Goal: Task Accomplishment & Management: Manage account settings

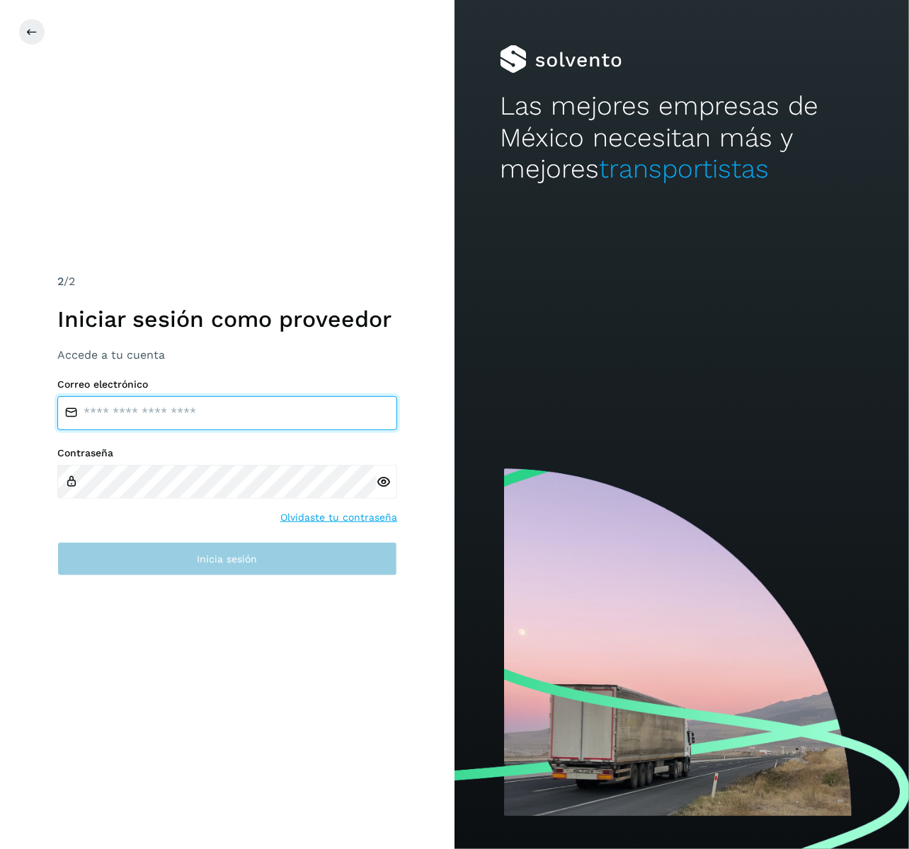
type input "**********"
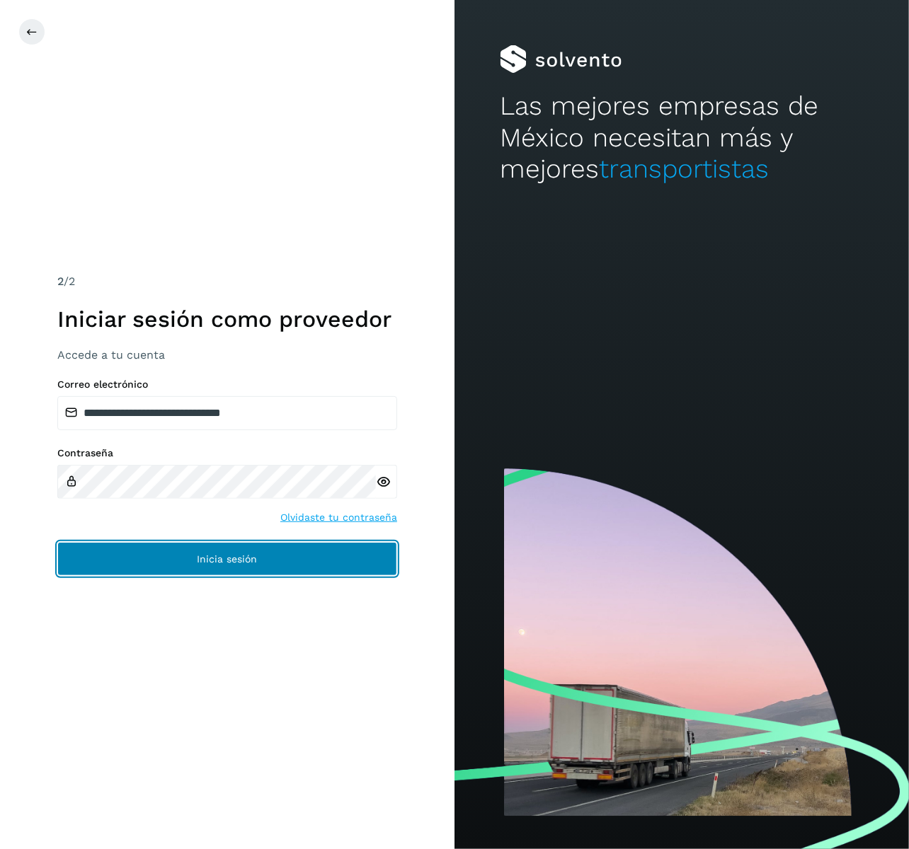
click at [252, 544] on button "Inicia sesión" at bounding box center [227, 559] width 340 height 34
click at [217, 554] on span "Inicia sesión" at bounding box center [227, 559] width 60 height 10
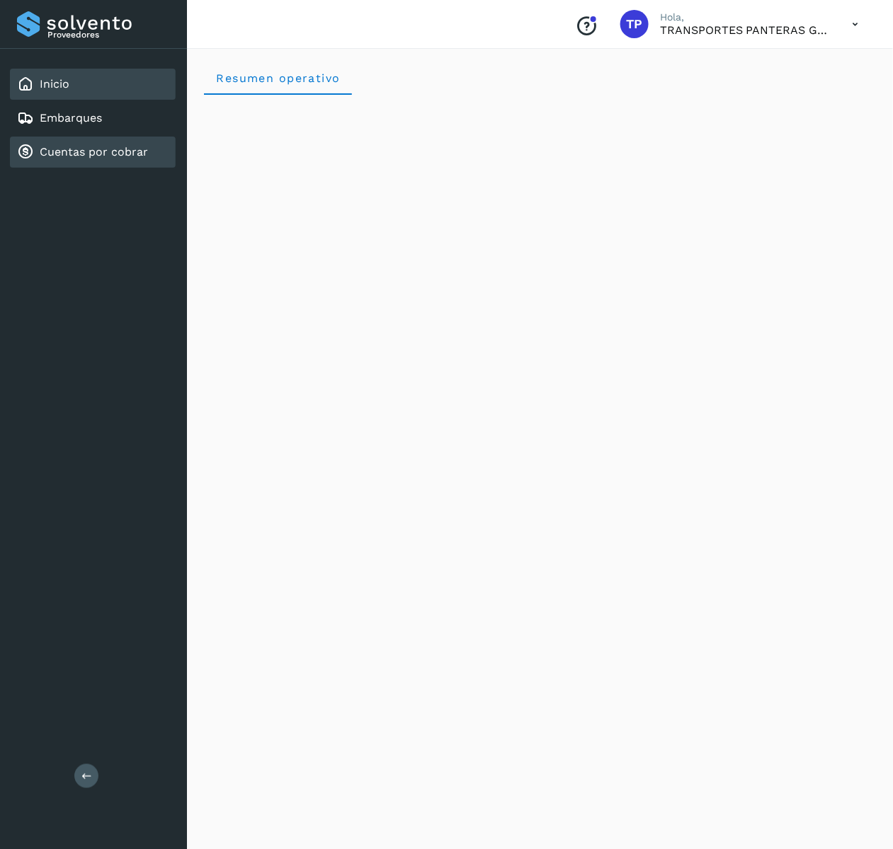
click at [110, 145] on link "Cuentas por cobrar" at bounding box center [94, 151] width 108 height 13
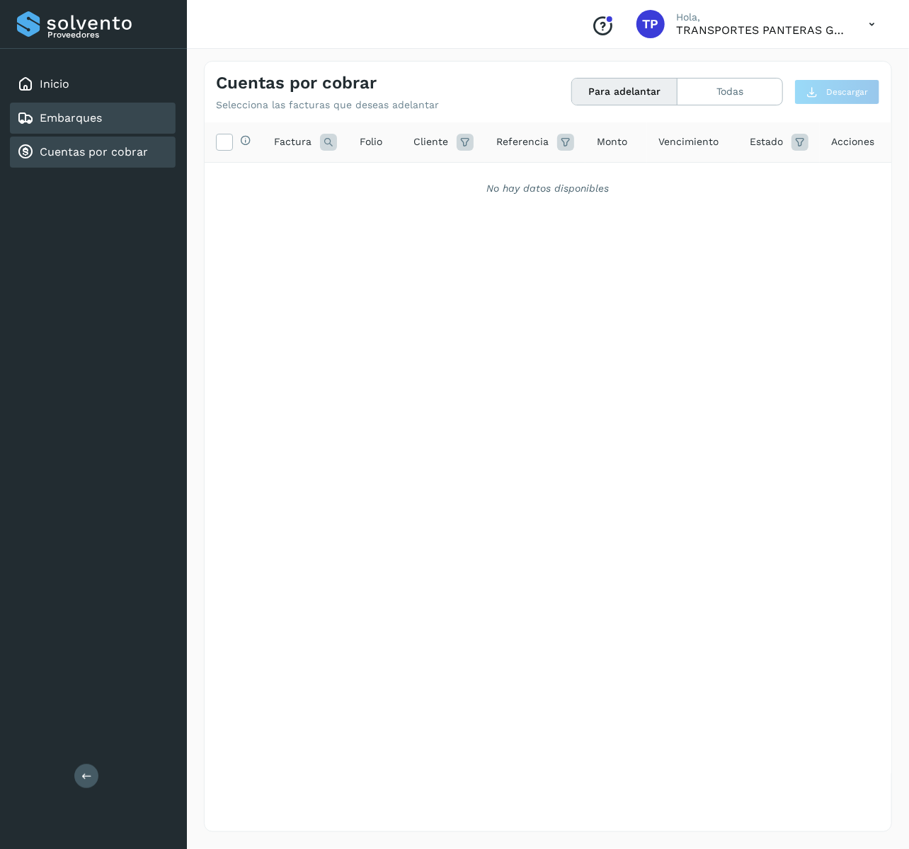
click at [82, 115] on link "Embarques" at bounding box center [71, 117] width 62 height 13
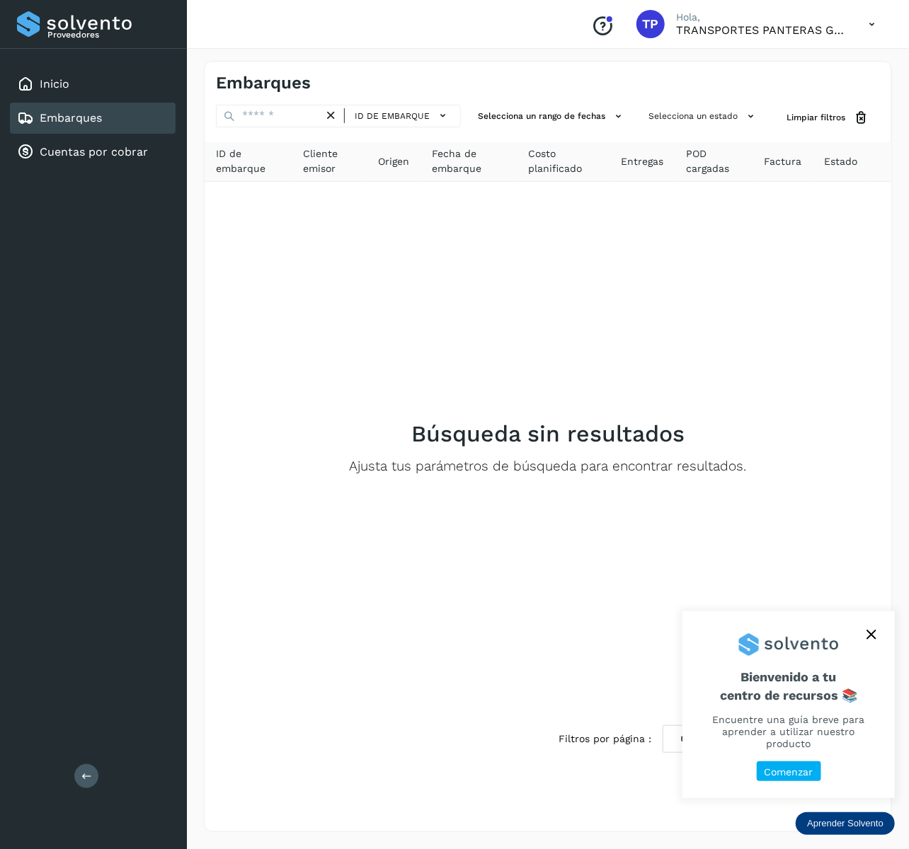
click at [802, 777] on p "Comenzar" at bounding box center [788, 773] width 49 height 12
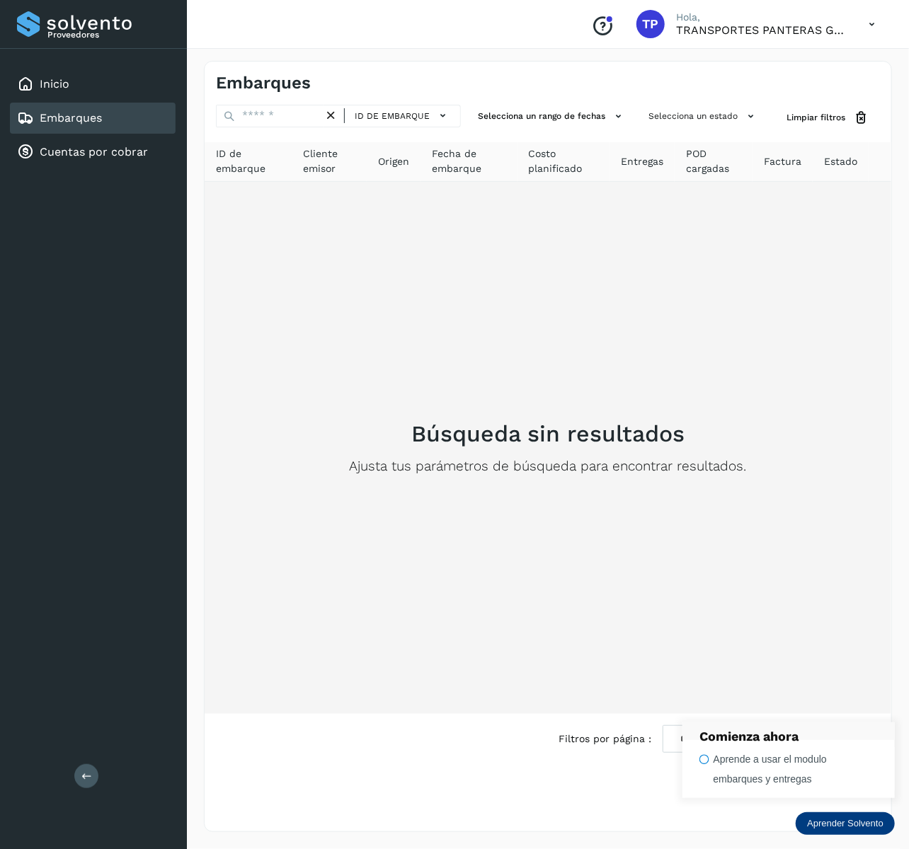
click at [562, 603] on div "Búsqueda sin resultados Ajusta tus parámetros de búsqueda para encontrar result…" at bounding box center [548, 448] width 664 height 510
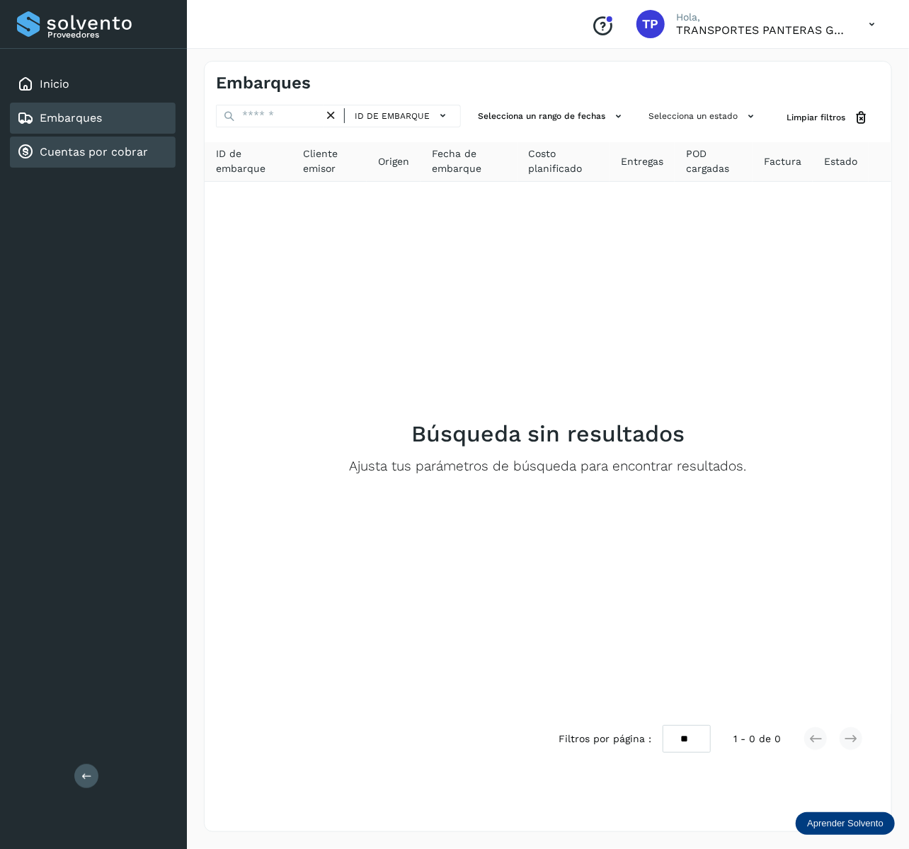
click at [139, 145] on link "Cuentas por cobrar" at bounding box center [94, 151] width 108 height 13
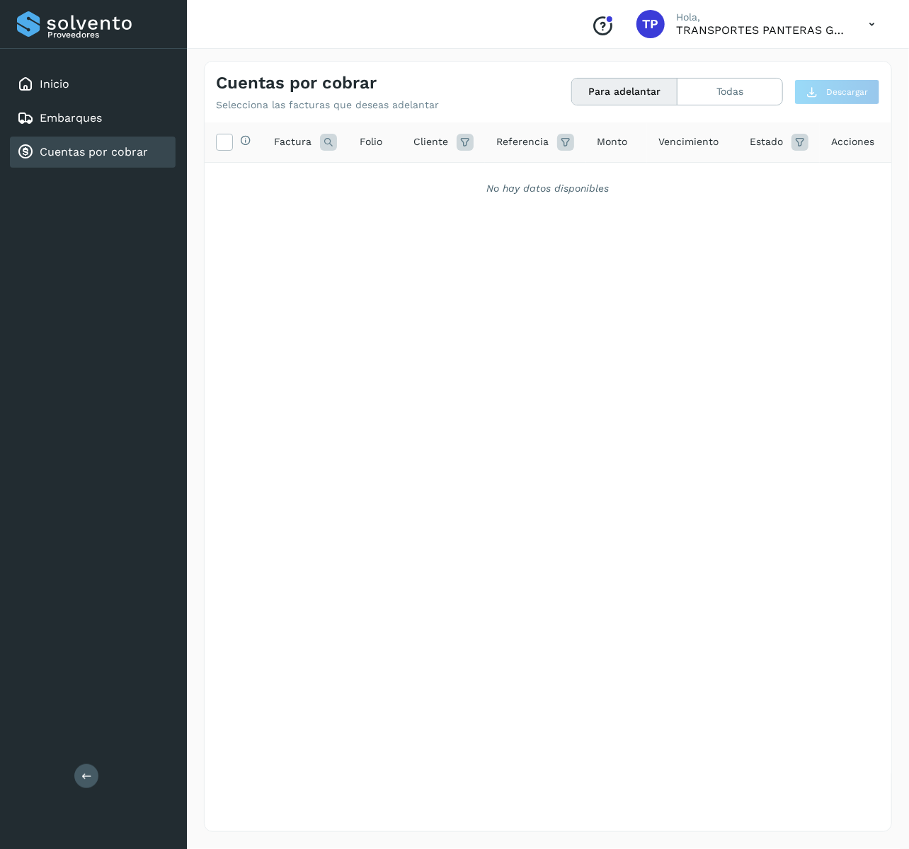
click at [744, 106] on div "Cuentas por cobrar Selecciona las facturas que deseas adelantar Para adelantar …" at bounding box center [548, 87] width 687 height 50
click at [736, 98] on button "Todas" at bounding box center [729, 92] width 105 height 26
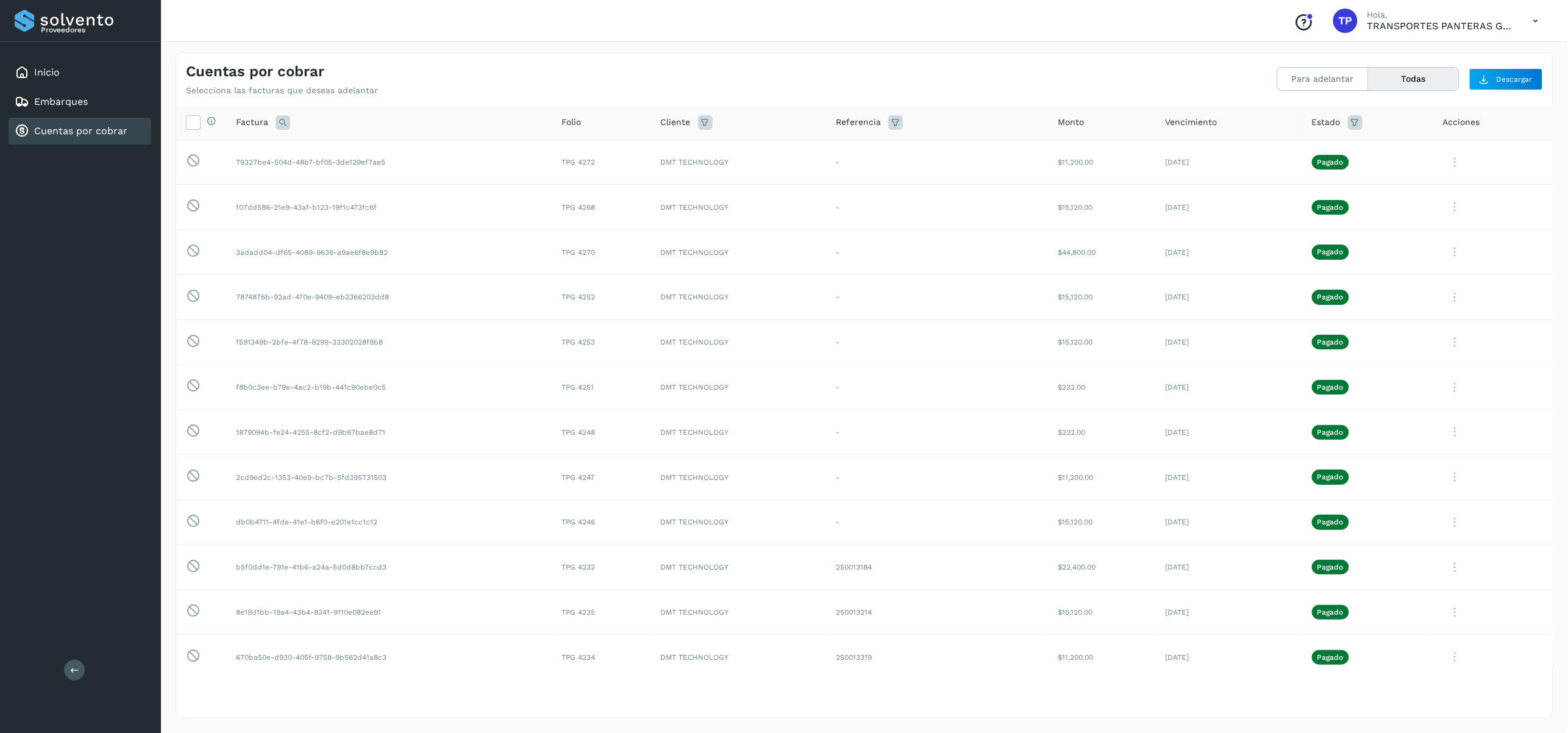
click at [782, 115] on icon at bounding box center [1354, 122] width 15 height 15
click at [782, 156] on icon at bounding box center [1488, 152] width 13 height 13
click at [782, 157] on div at bounding box center [784, 366] width 1568 height 733
click at [782, 78] on div "Cuentas por cobrar Selecciona las facturas que deseas adelantar Para adelantar …" at bounding box center [865, 75] width 1376 height 43
click at [782, 130] on th "Acciones" at bounding box center [1492, 122] width 120 height 34
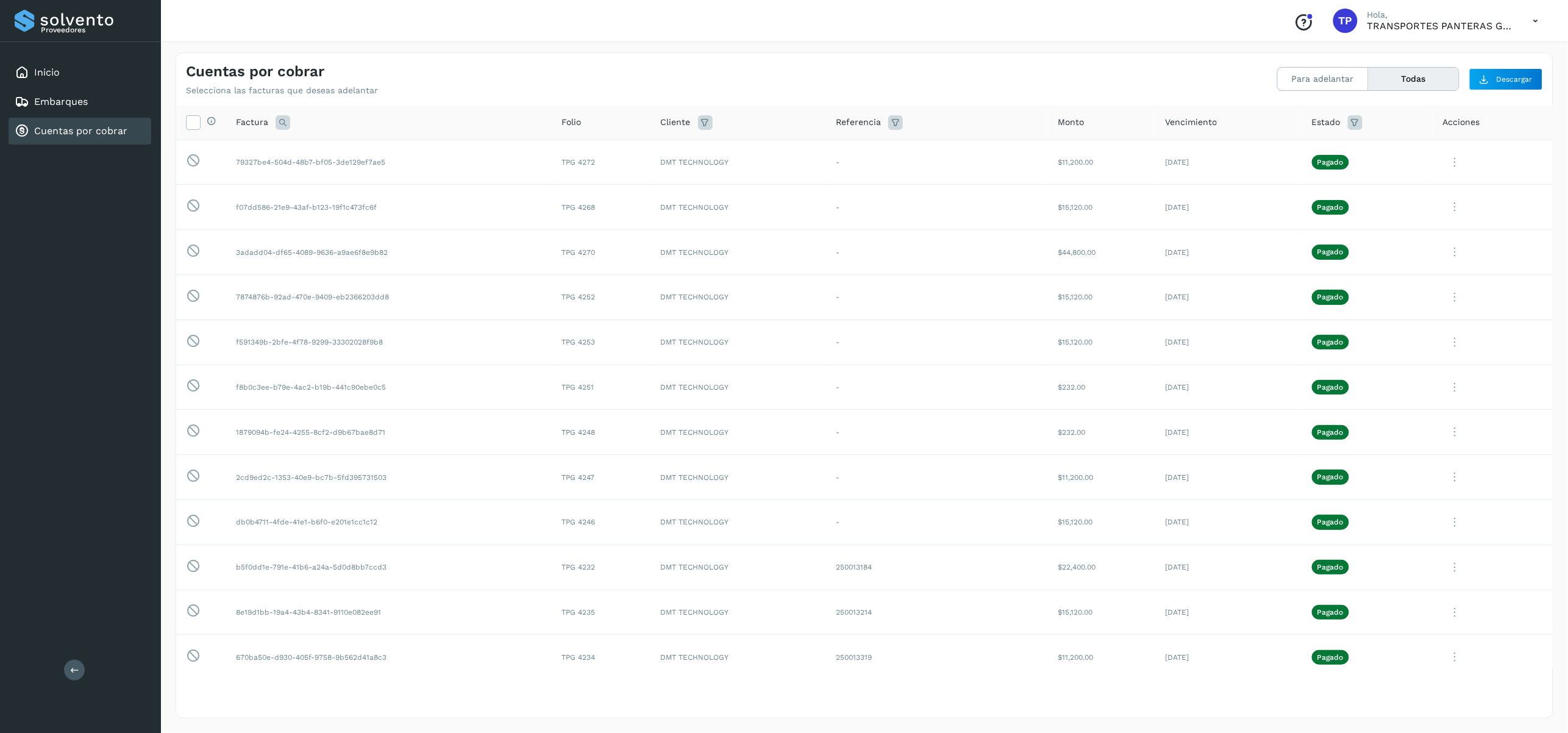
click at [571, 121] on span "Folio" at bounding box center [571, 121] width 20 height 13
click at [782, 82] on button "Para adelantar" at bounding box center [1323, 79] width 90 height 22
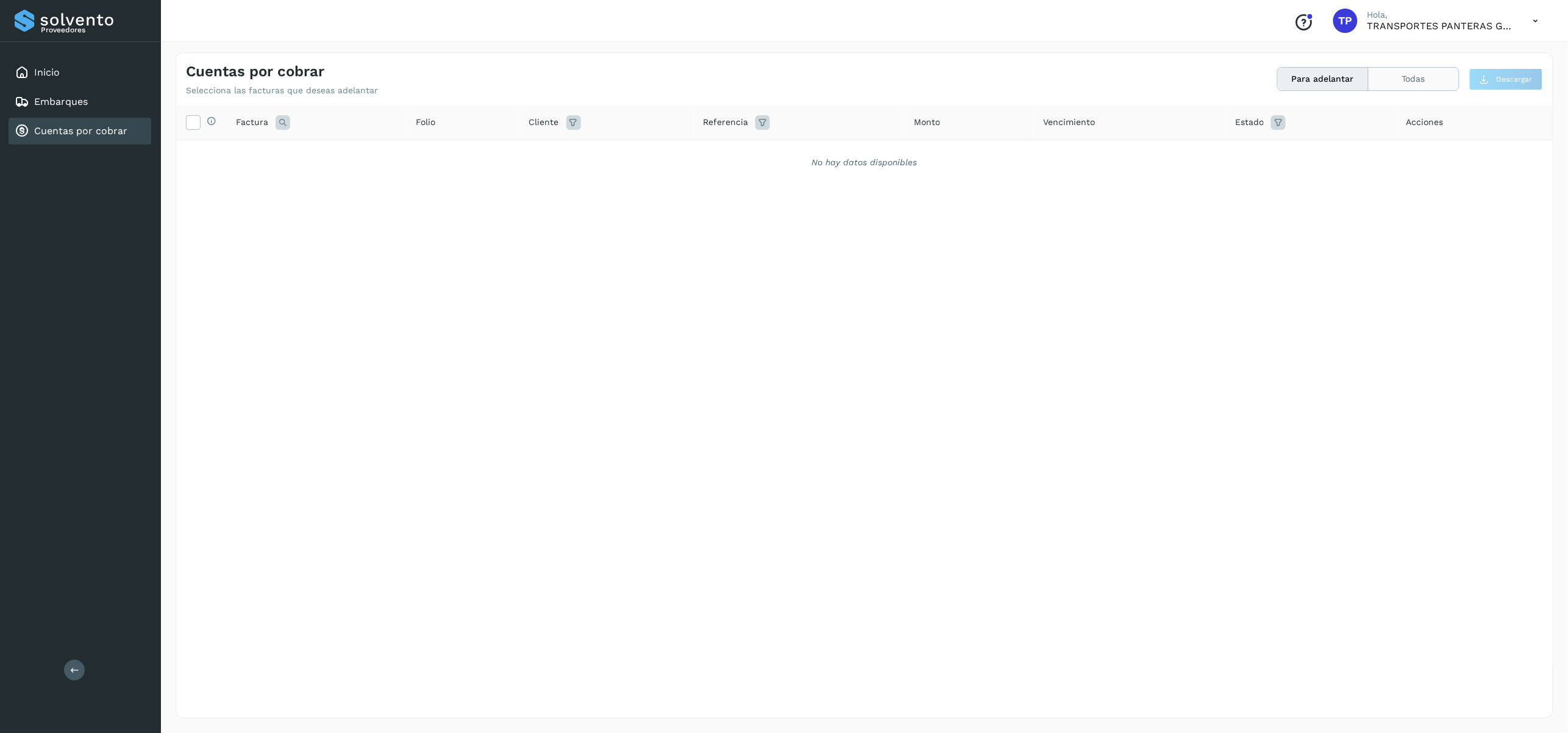
click at [782, 78] on button "Todas" at bounding box center [1413, 79] width 90 height 22
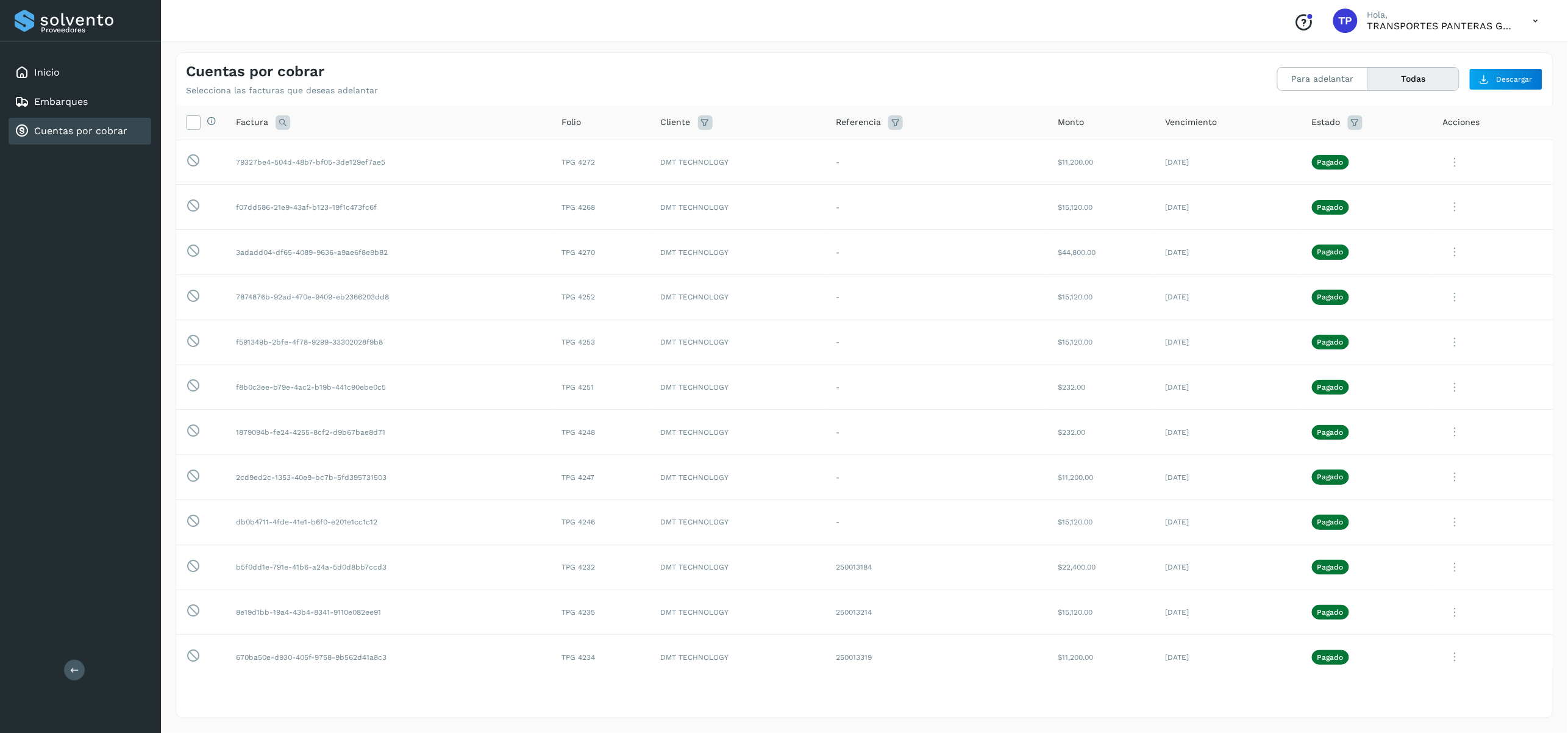
click at [782, 122] on span "Acciones" at bounding box center [1460, 121] width 37 height 13
click at [782, 122] on icon at bounding box center [895, 122] width 15 height 15
click at [782, 70] on div "Cuentas por cobrar Selecciona las facturas que deseas adelantar" at bounding box center [525, 79] width 679 height 33
click at [698, 127] on icon at bounding box center [704, 122] width 15 height 15
click at [752, 84] on div "Cuentas por cobrar Selecciona las facturas que deseas adelantar" at bounding box center [525, 79] width 679 height 33
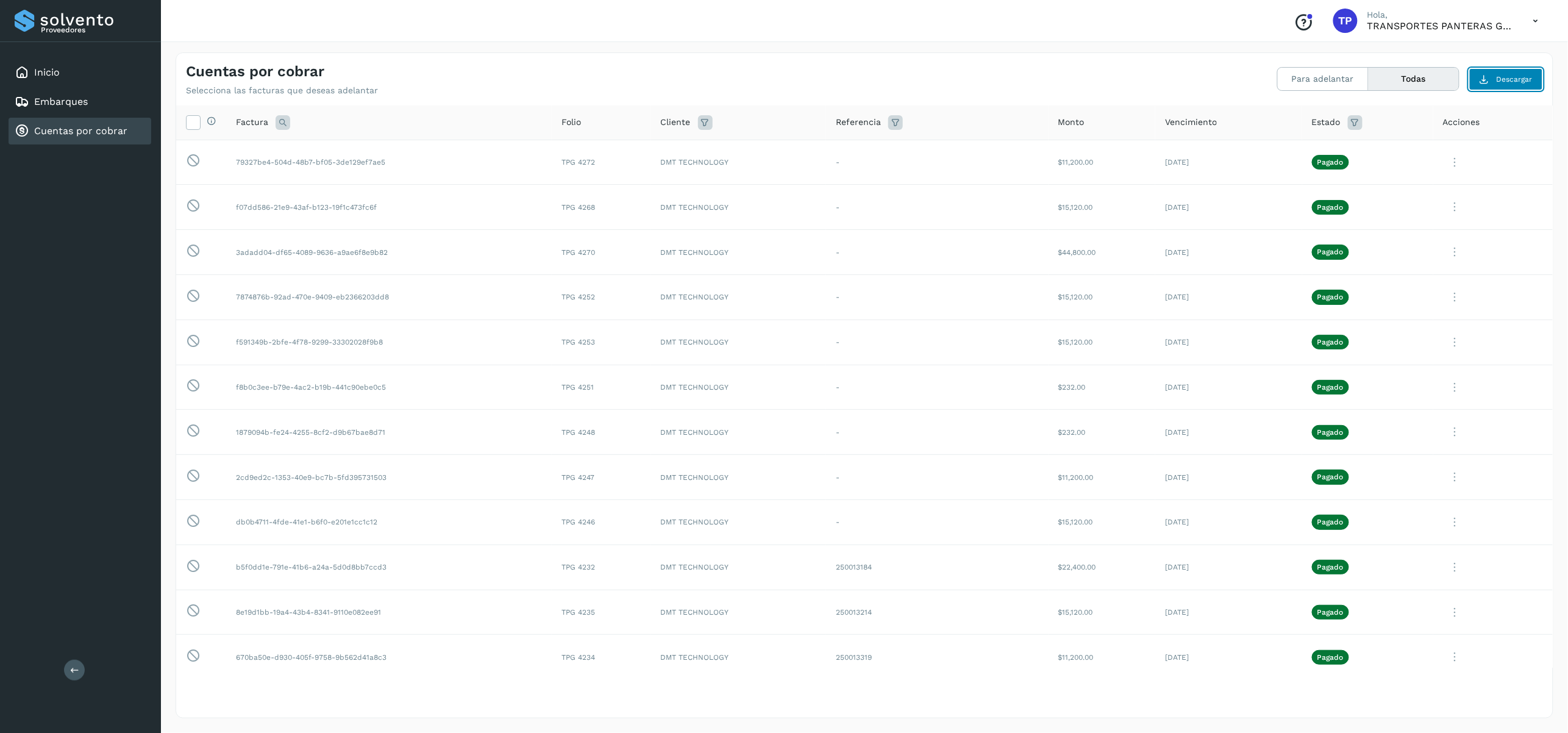
click at [782, 78] on span "Descargar" at bounding box center [1515, 79] width 36 height 11
click at [782, 152] on td "$11,200.00" at bounding box center [1102, 162] width 108 height 45
